Goal: Task Accomplishment & Management: Use online tool/utility

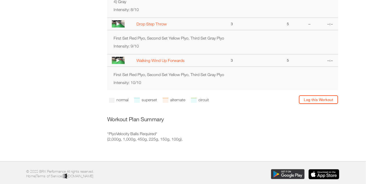
scroll to position [408, 0]
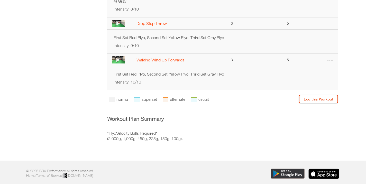
click at [310, 103] on link "Log this Workout" at bounding box center [318, 99] width 39 height 8
select select "**********"
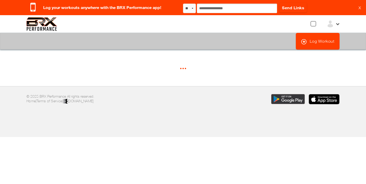
select select "*"
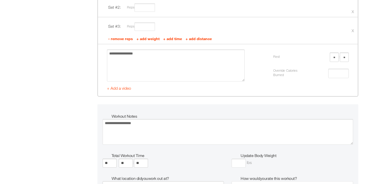
scroll to position [1347, 0]
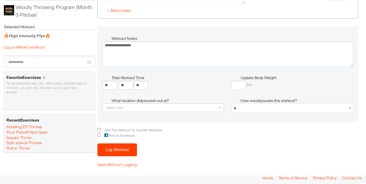
click at [114, 148] on button "Log Workout" at bounding box center [117, 149] width 40 height 13
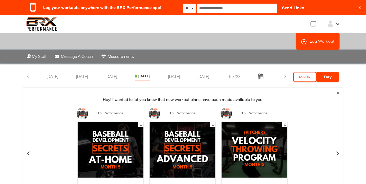
click at [47, 24] on img at bounding box center [41, 24] width 31 height 14
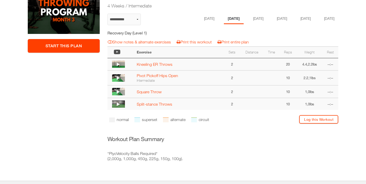
scroll to position [130, 0]
click at [124, 44] on link "Show notes & alternate exercises" at bounding box center [139, 41] width 63 height 5
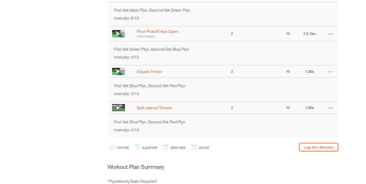
scroll to position [205, 0]
